Goal: Information Seeking & Learning: Learn about a topic

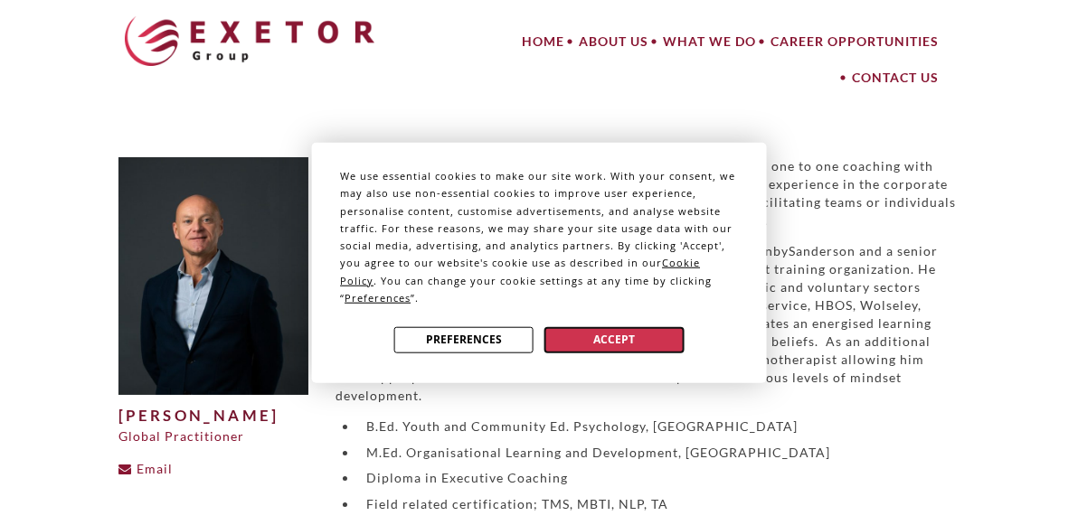
click at [659, 326] on button "Accept" at bounding box center [613, 339] width 139 height 26
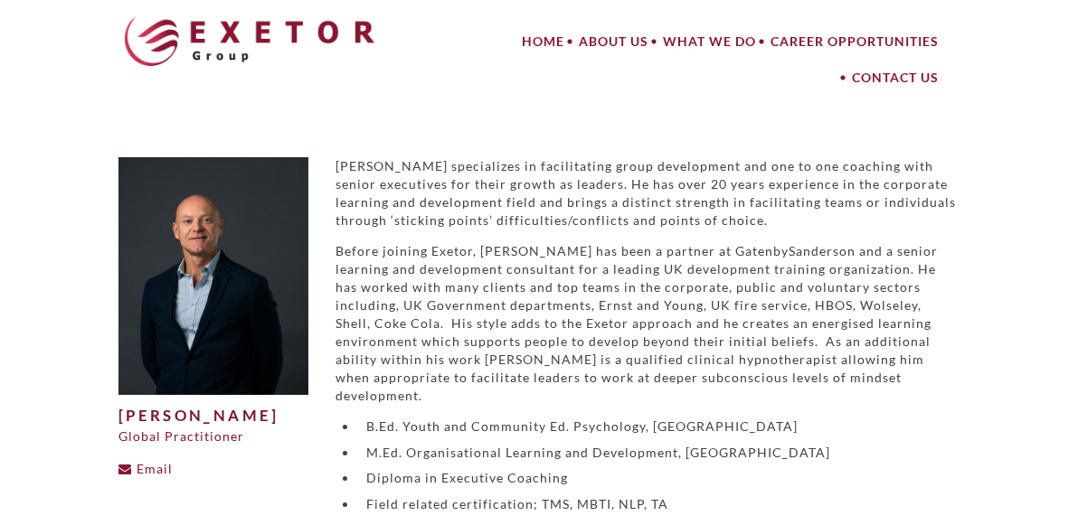
click at [659, 326] on p "Before joining Exetor, Brian has been a partner at GatenbySanderson and a senio…" at bounding box center [647, 323] width 624 height 163
click at [959, 405] on p "Before joining Exetor, Brian has been a partner at GatenbySanderson and a senio…" at bounding box center [647, 323] width 624 height 163
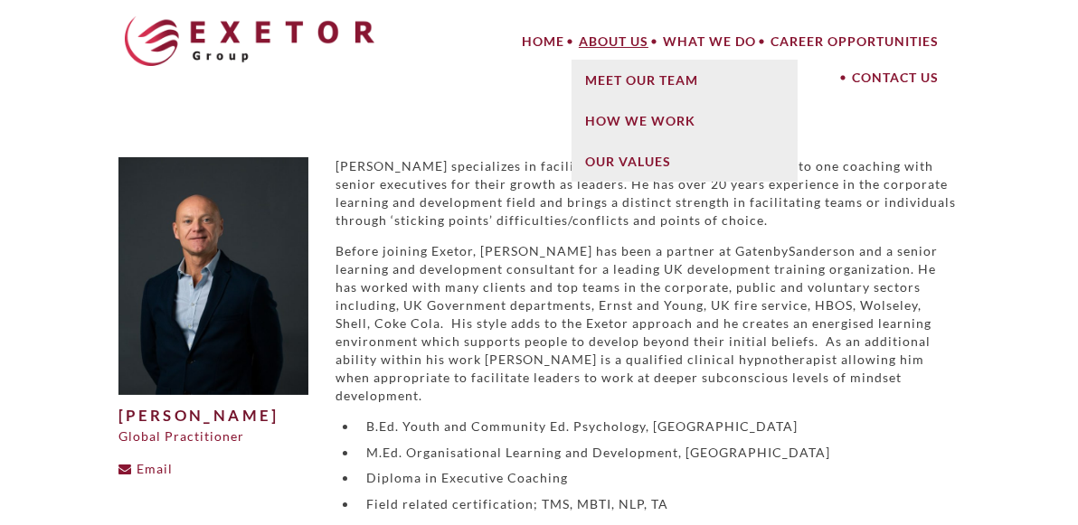
click at [571, 53] on link "About Us" at bounding box center [613, 42] width 84 height 36
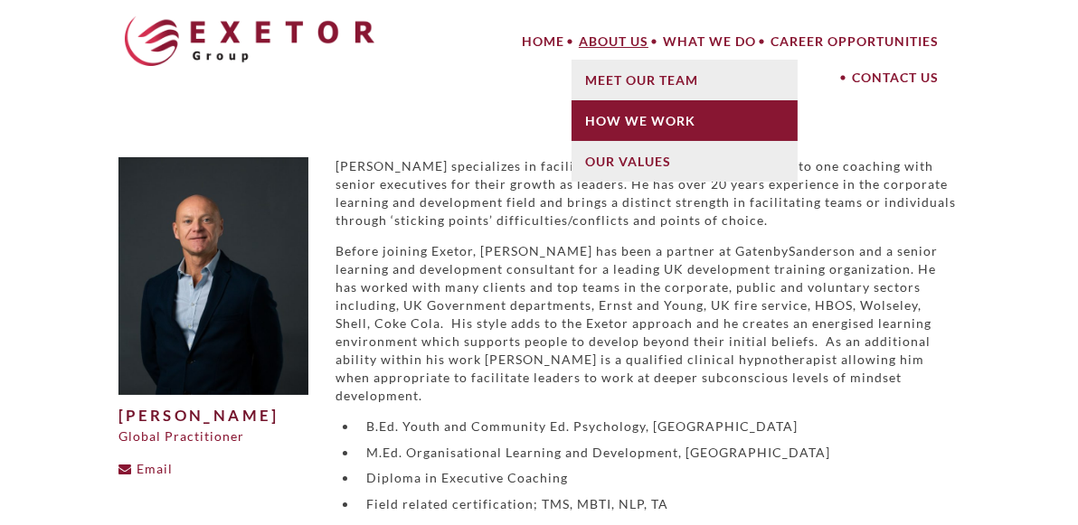
click at [571, 126] on link "How We Work" at bounding box center [684, 120] width 226 height 41
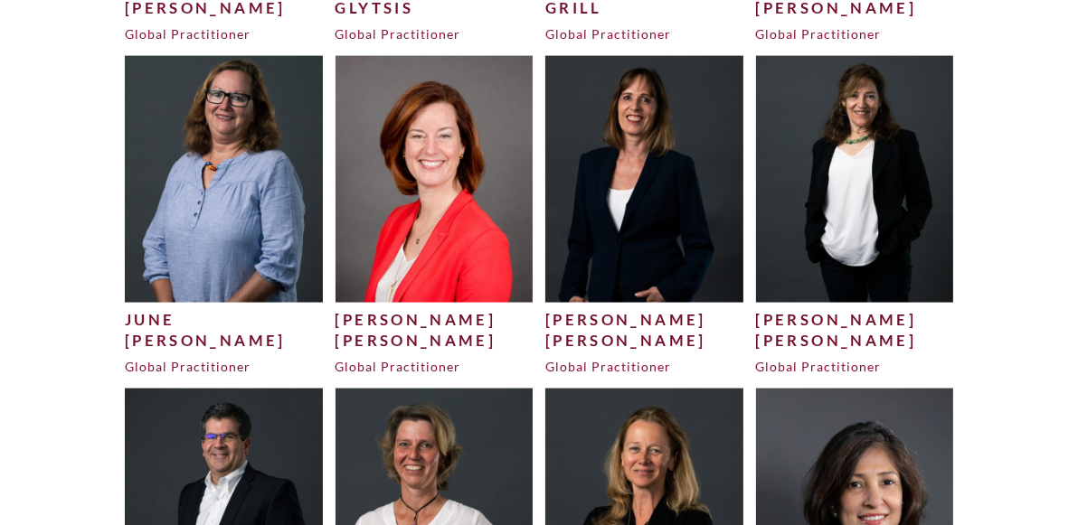
scroll to position [2633, 0]
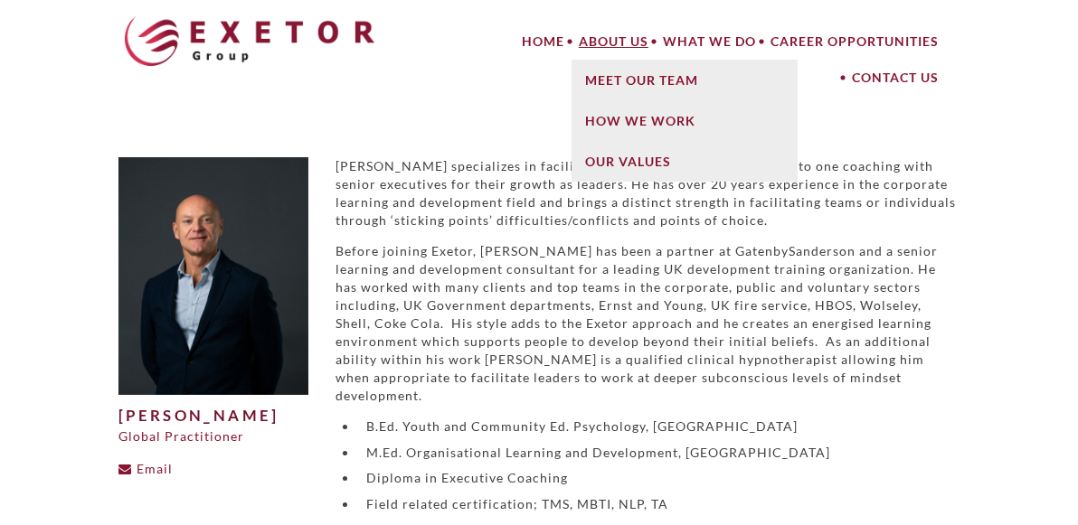
click at [571, 42] on link "About Us" at bounding box center [613, 42] width 84 height 36
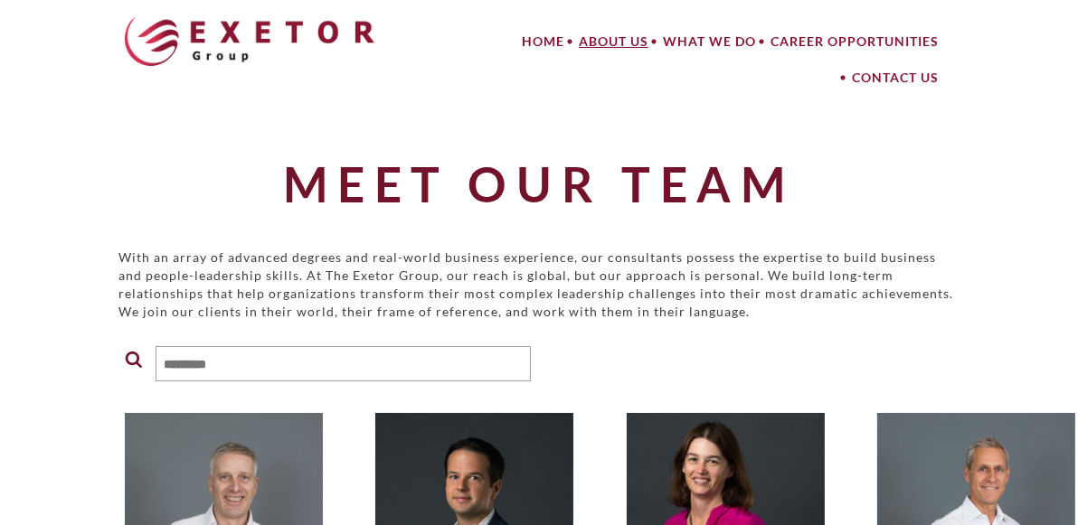
click at [571, 45] on link "About Us" at bounding box center [613, 42] width 84 height 36
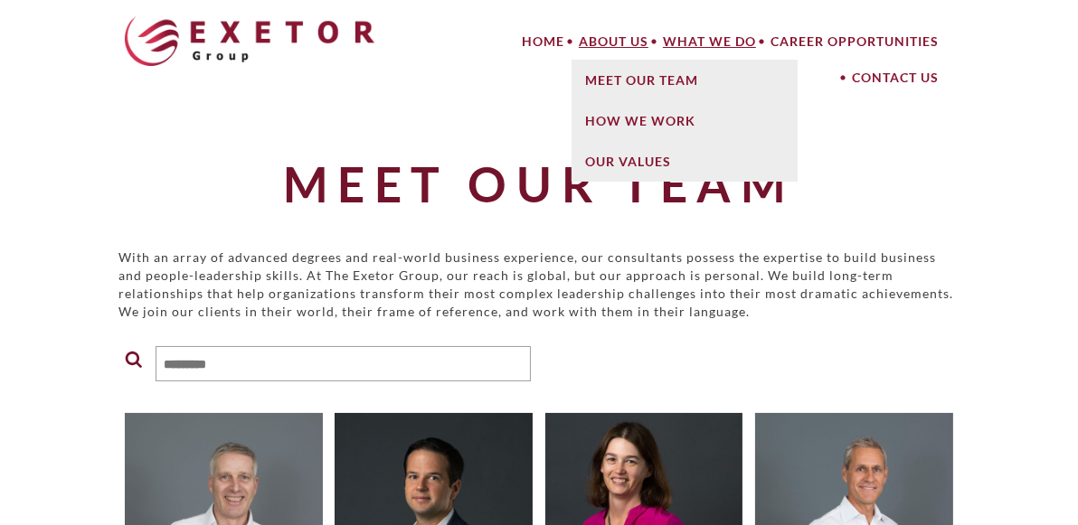
click at [655, 38] on link "What We Do" at bounding box center [709, 42] width 108 height 36
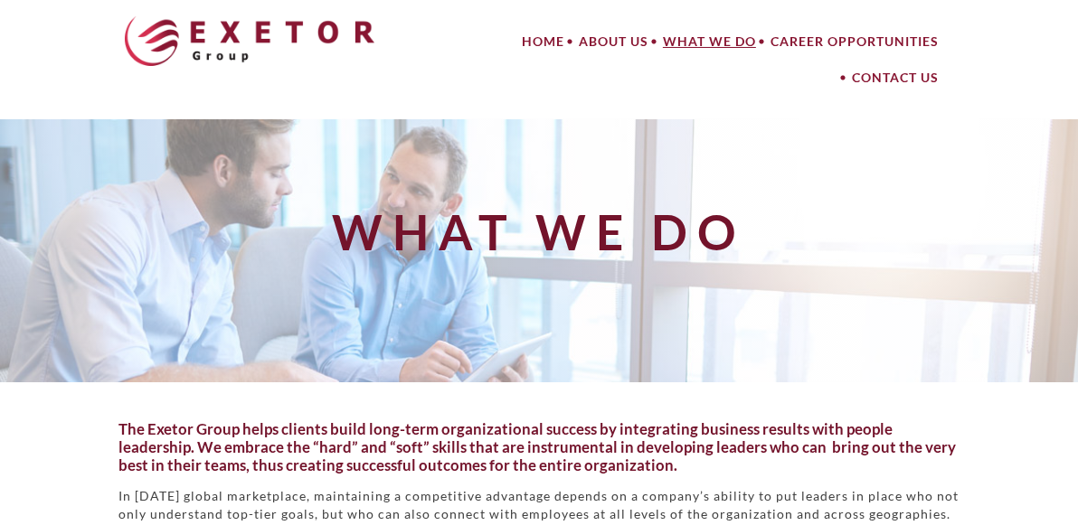
click at [324, 246] on div "What We Do" at bounding box center [539, 250] width 1032 height 237
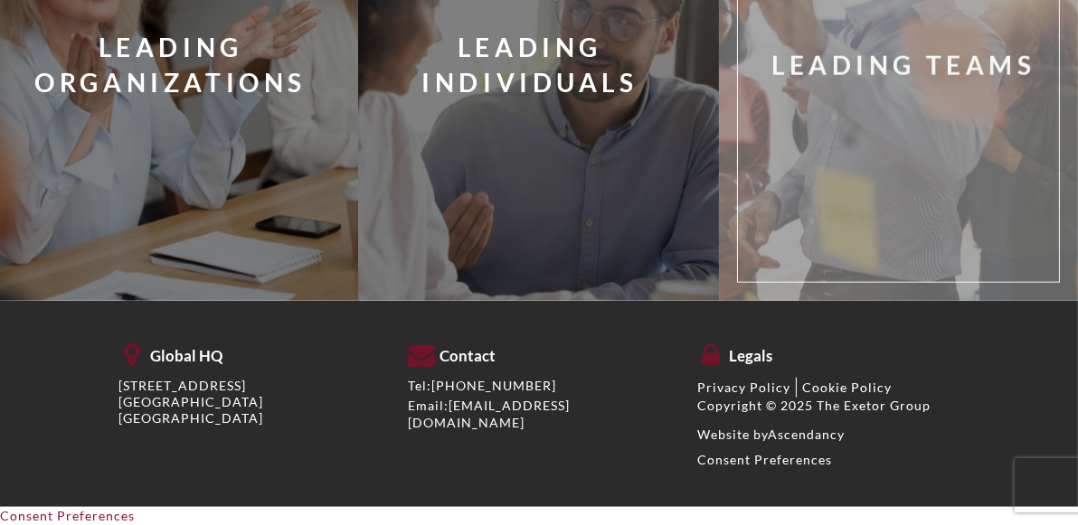
scroll to position [2650, 0]
click at [754, 231] on div "Leading Teams" at bounding box center [925, 74] width 363 height 401
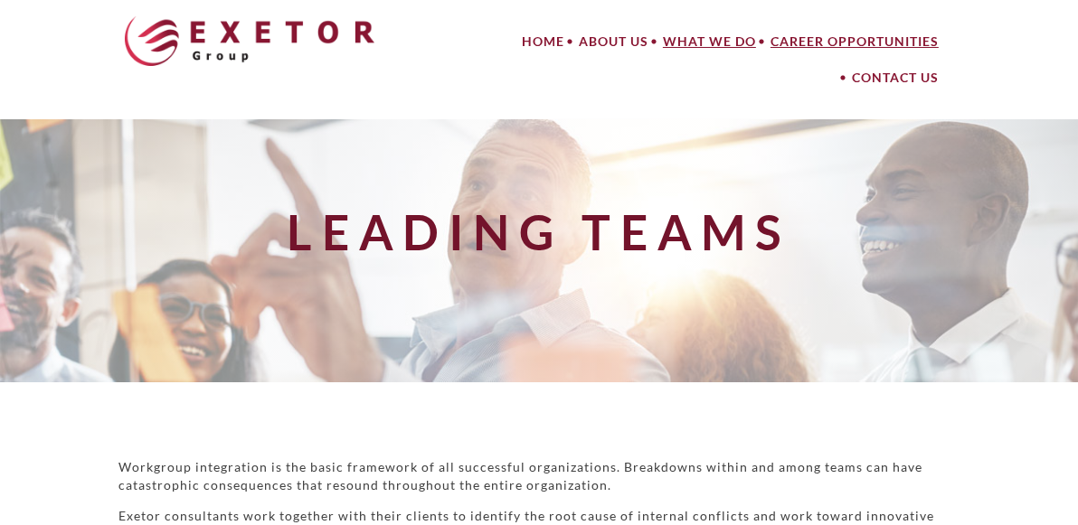
click at [820, 47] on link "Career Opportunities" at bounding box center [854, 42] width 183 height 36
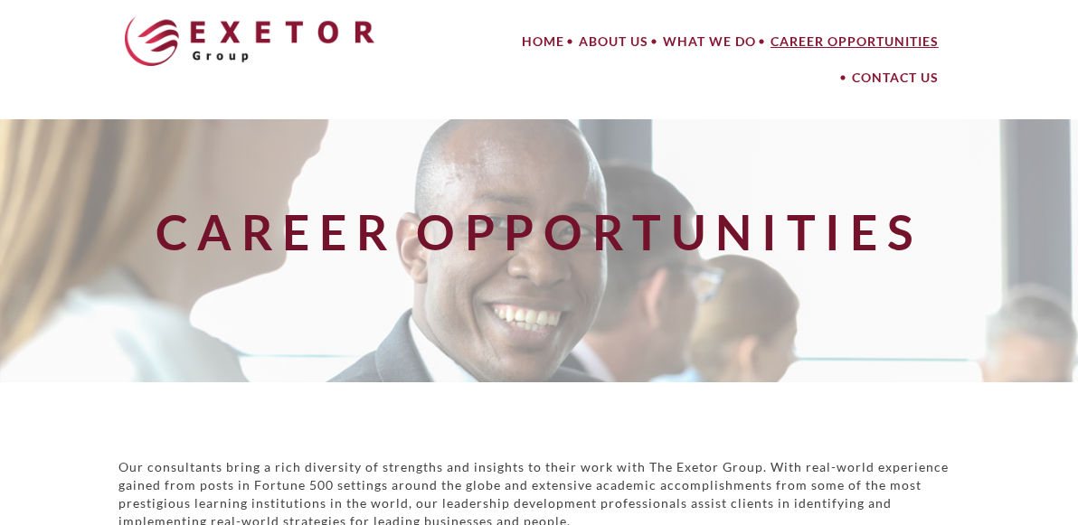
click at [803, 42] on link "Career Opportunities" at bounding box center [854, 42] width 183 height 36
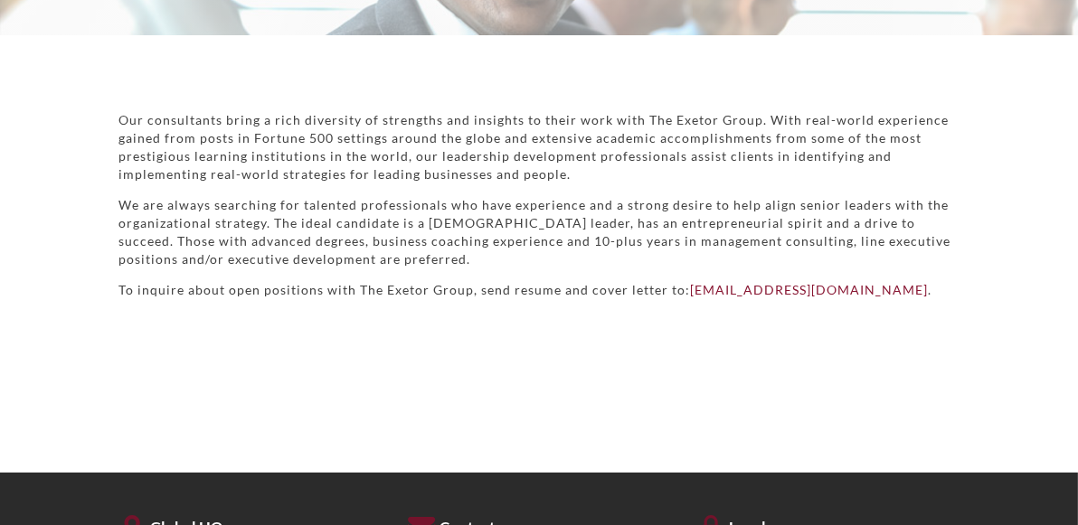
scroll to position [347, 0]
